Goal: Transaction & Acquisition: Purchase product/service

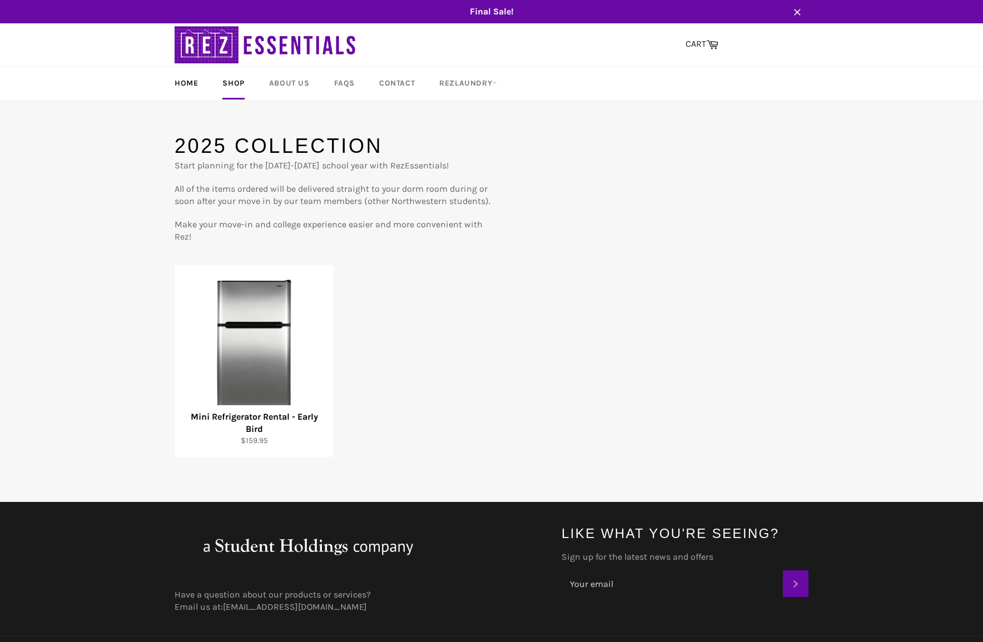
click at [192, 84] on link "Home" at bounding box center [186, 83] width 46 height 33
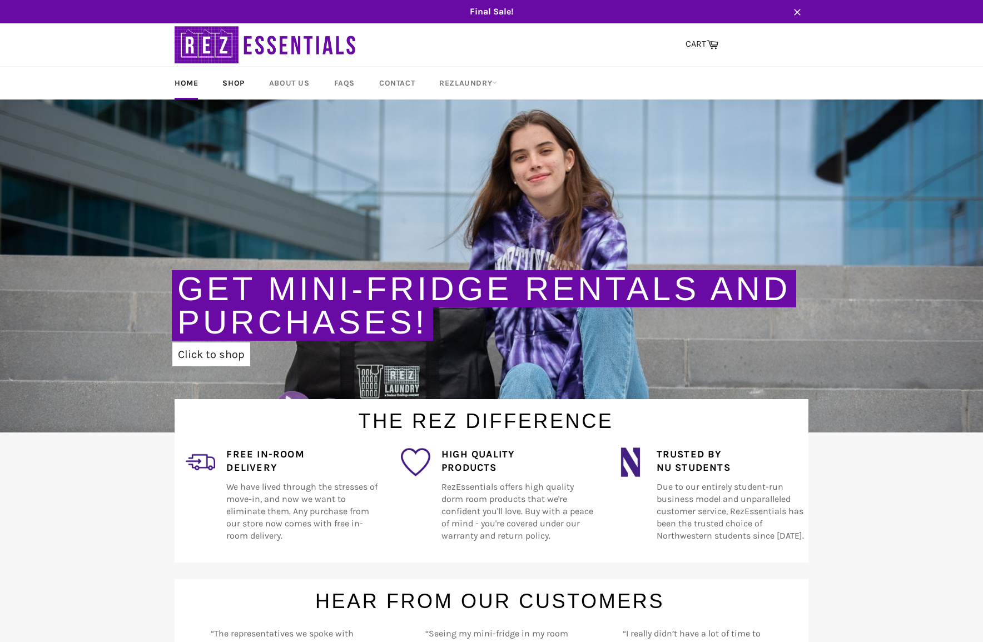
click at [232, 87] on link "Shop" at bounding box center [233, 83] width 44 height 33
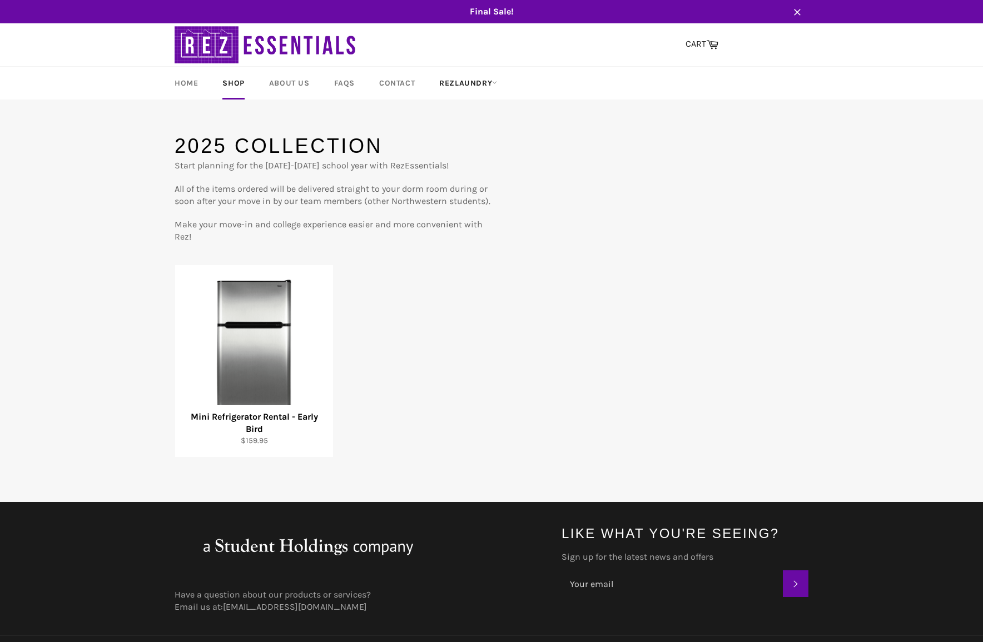
click at [465, 86] on link "RezLaundry" at bounding box center [468, 83] width 80 height 33
click at [362, 105] on div "Final Sale! Close Site navigation Search CART Cart Menu" at bounding box center [491, 330] width 983 height 660
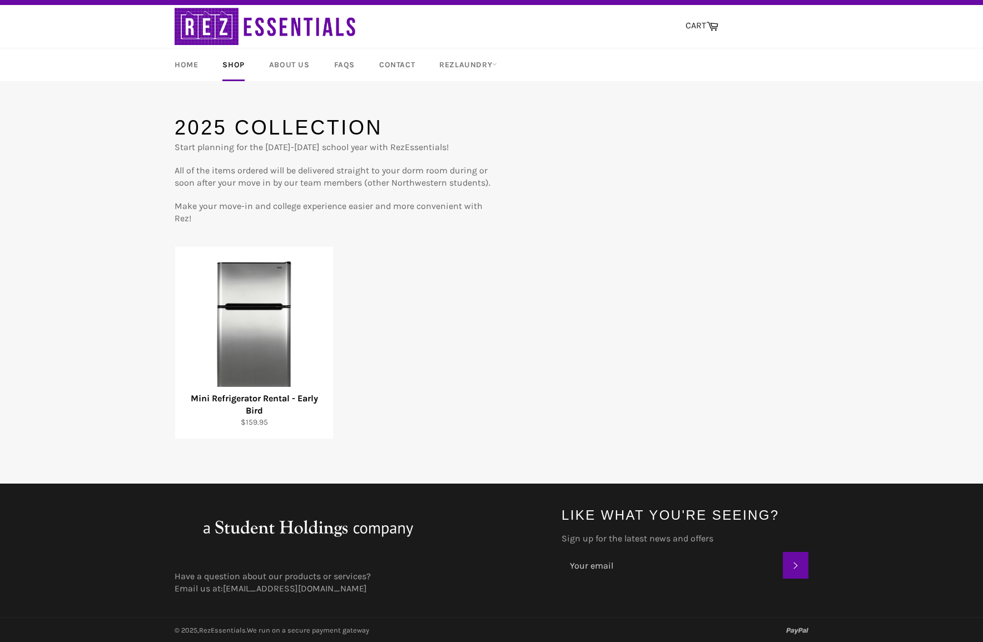
scroll to position [18, 0]
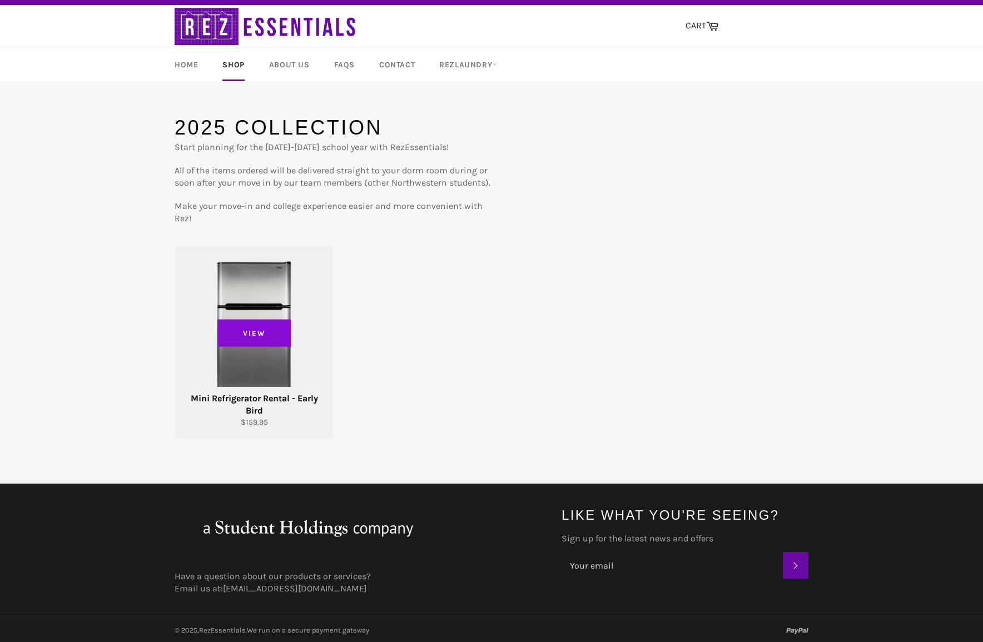
click at [261, 336] on span "View" at bounding box center [253, 333] width 73 height 28
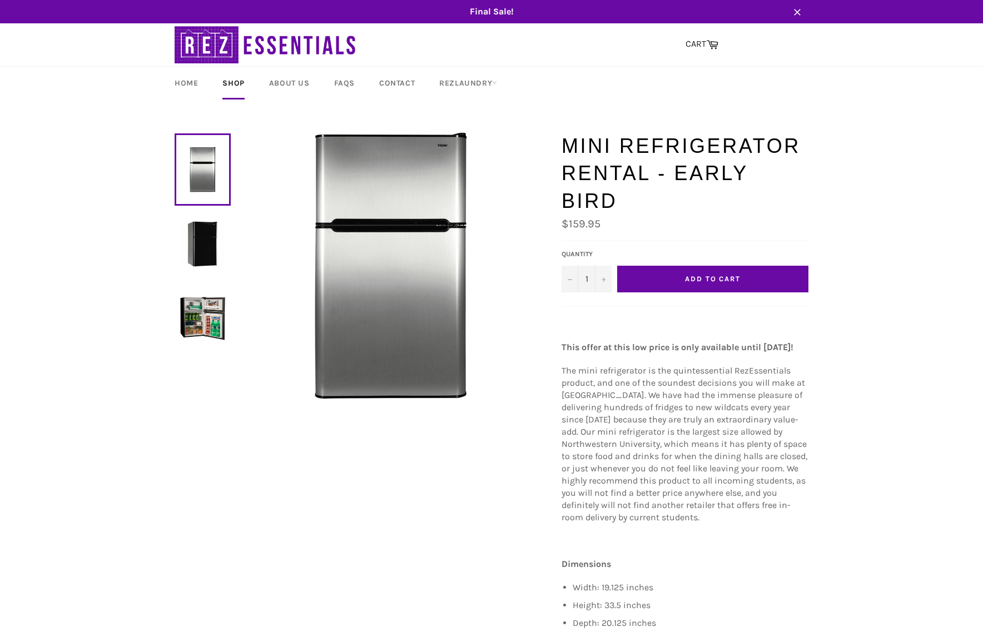
click at [195, 318] on img at bounding box center [202, 318] width 45 height 45
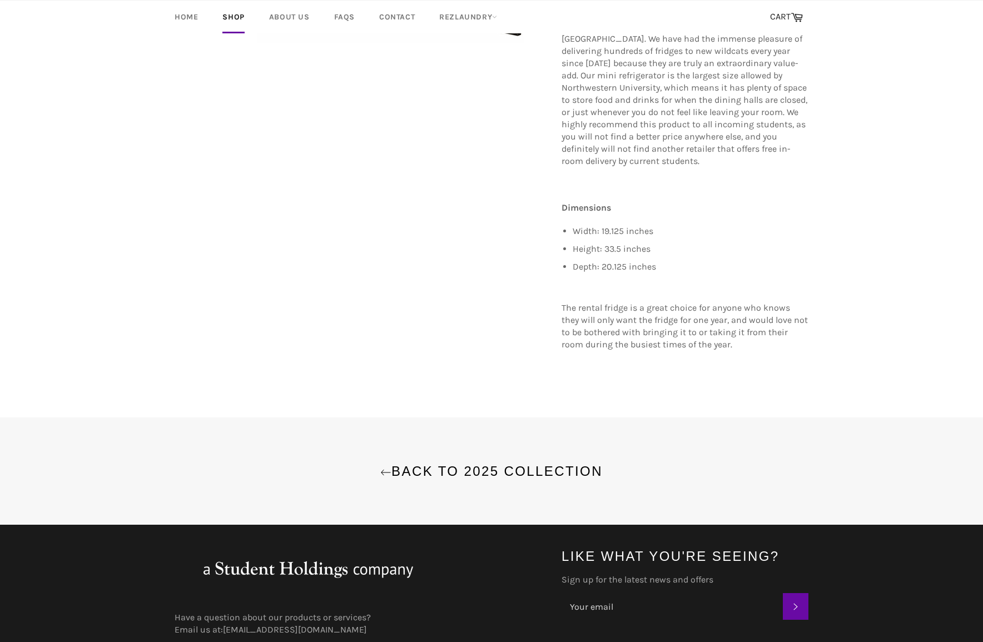
scroll to position [377, 0]
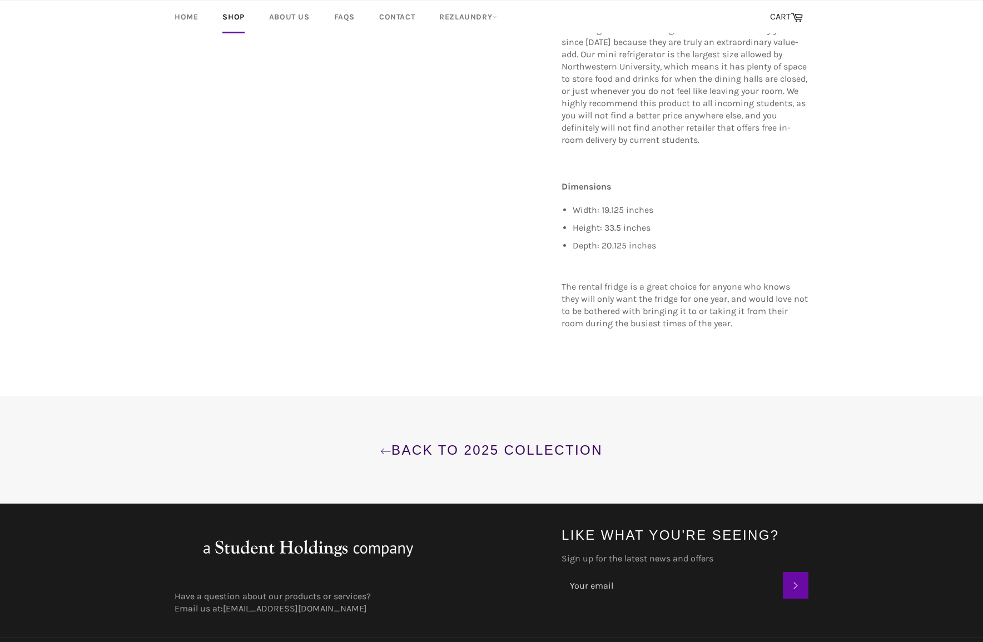
click at [386, 446] on icon at bounding box center [385, 451] width 11 height 11
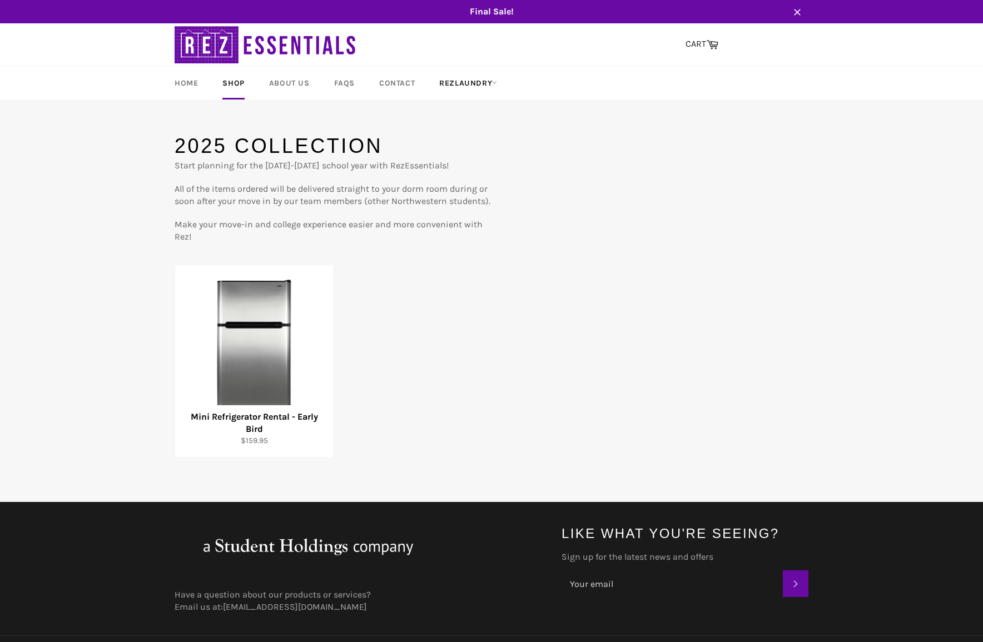
click at [443, 82] on link "RezLaundry" at bounding box center [468, 83] width 80 height 33
drag, startPoint x: 854, startPoint y: 102, endPoint x: 896, endPoint y: 57, distance: 61.7
click at [853, 101] on div "Final Sale! Close Site navigation Search CART Cart Menu" at bounding box center [491, 330] width 983 height 660
